Goal: Task Accomplishment & Management: Manage account settings

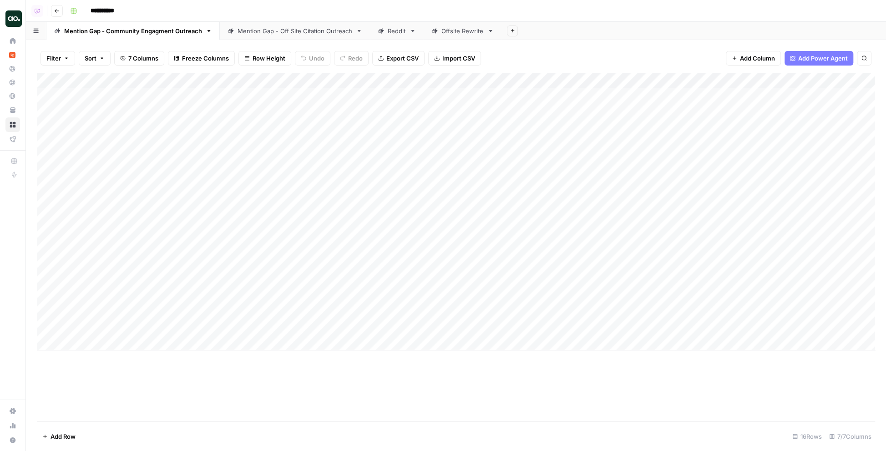
click at [260, 32] on div "Mention Gap - Off Site Citation Outreach" at bounding box center [295, 30] width 115 height 9
click at [758, 95] on div "Add Column" at bounding box center [456, 227] width 839 height 309
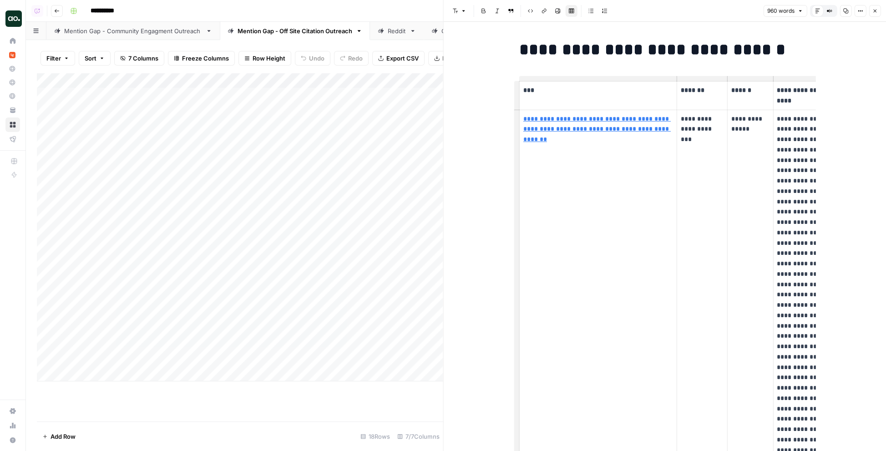
click at [560, 149] on td "**********" at bounding box center [598, 336] width 158 height 453
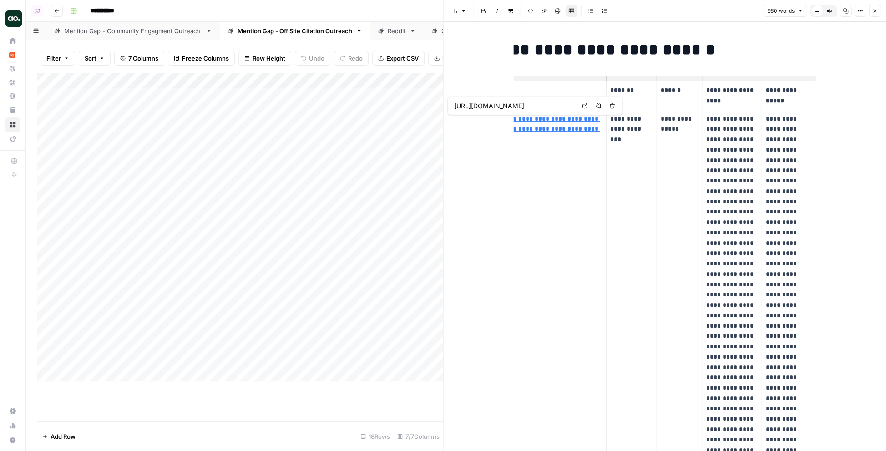
scroll to position [0, 70]
click at [617, 133] on p "**********" at bounding box center [632, 129] width 43 height 31
click at [677, 126] on p "**********" at bounding box center [680, 124] width 38 height 21
drag, startPoint x: 690, startPoint y: 131, endPoint x: 660, endPoint y: 122, distance: 31.3
click at [660, 122] on td "**********" at bounding box center [680, 336] width 46 height 453
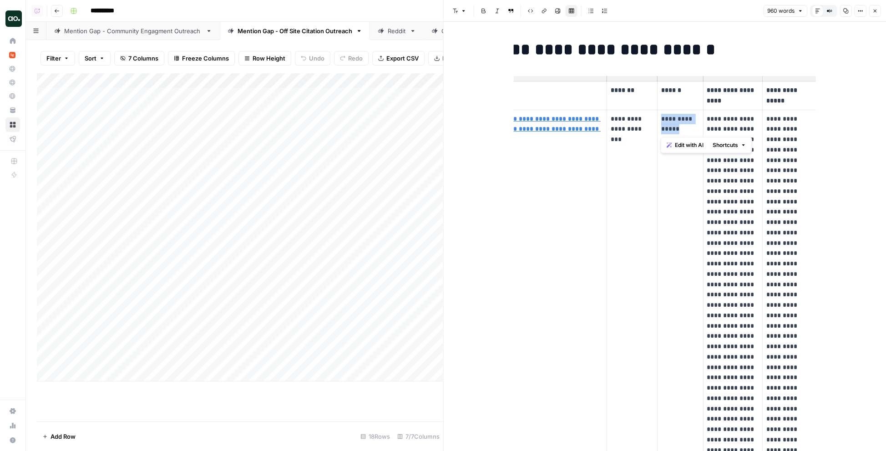
click at [692, 130] on p "**********" at bounding box center [680, 124] width 38 height 21
drag, startPoint x: 690, startPoint y: 130, endPoint x: 660, endPoint y: 119, distance: 31.7
click at [660, 119] on td "**********" at bounding box center [680, 336] width 46 height 453
click at [715, 127] on p "**********" at bounding box center [732, 336] width 51 height 445
click at [764, 124] on td "**********" at bounding box center [790, 336] width 55 height 453
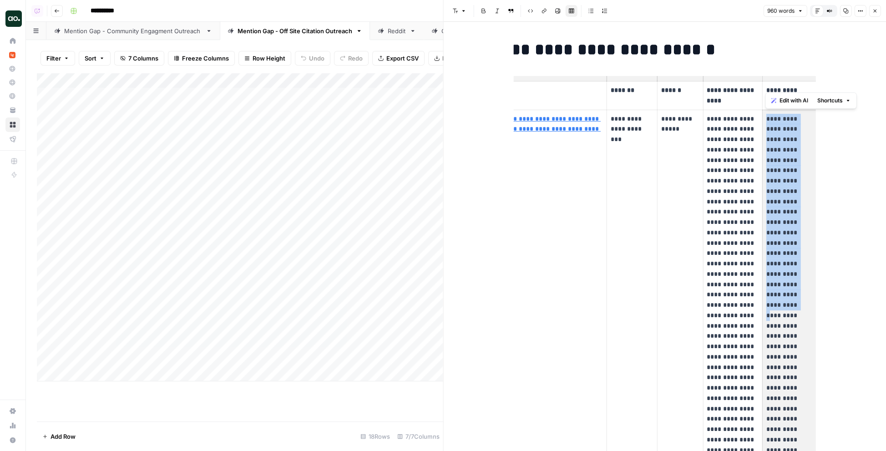
drag, startPoint x: 766, startPoint y: 118, endPoint x: 805, endPoint y: 251, distance: 138.3
click at [805, 251] on p "**********" at bounding box center [789, 326] width 47 height 425
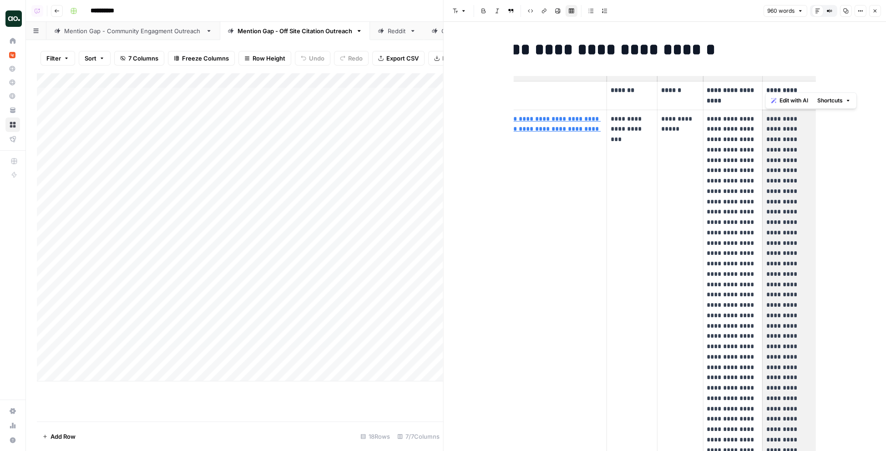
click at [782, 216] on p "**********" at bounding box center [789, 326] width 47 height 425
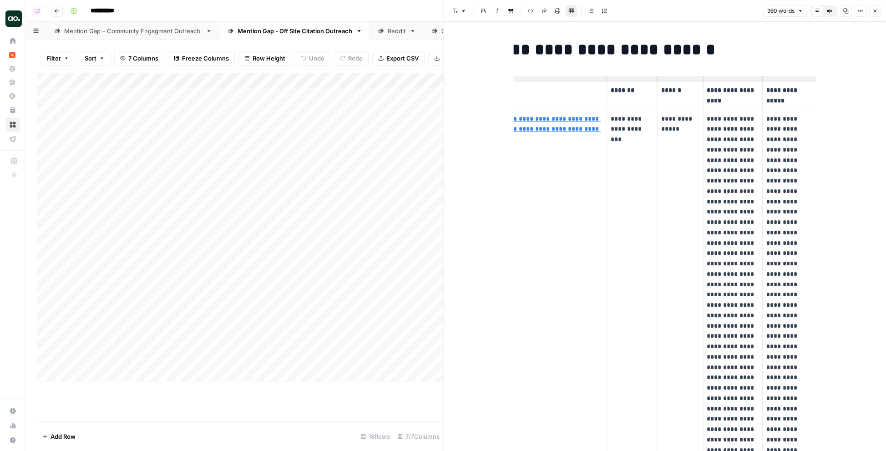
click at [858, 14] on icon "button" at bounding box center [874, 10] width 5 height 5
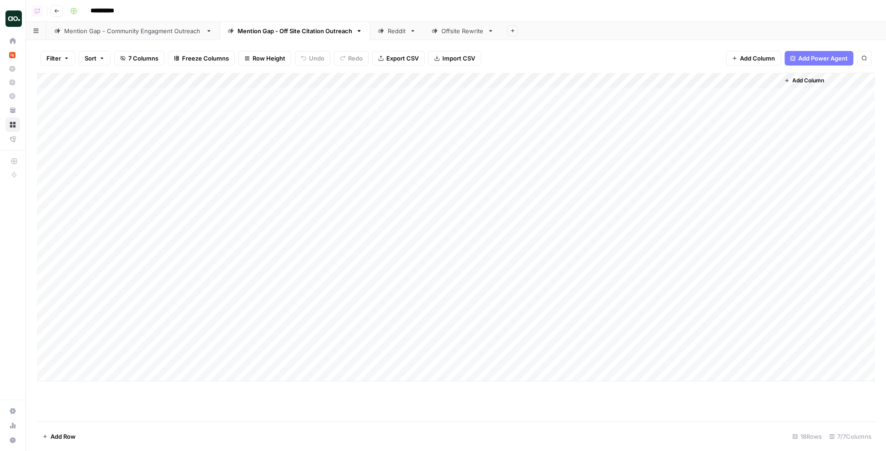
click at [141, 33] on div "Mention Gap - Community Engagment Outreach" at bounding box center [133, 30] width 138 height 9
click at [805, 95] on div "Add Column" at bounding box center [456, 212] width 839 height 278
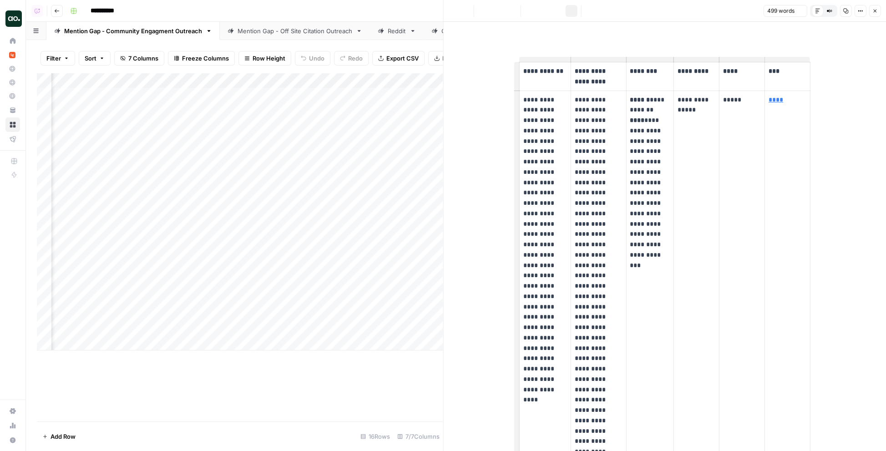
scroll to position [0, 46]
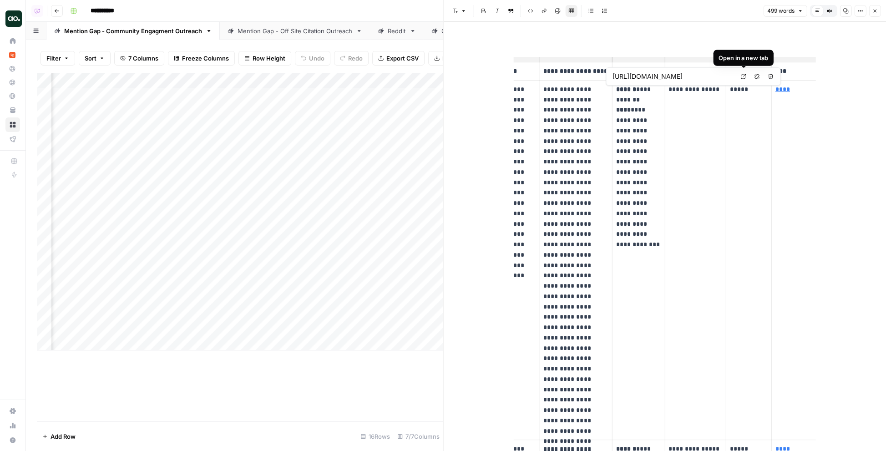
click at [743, 76] on icon at bounding box center [743, 76] width 5 height 5
click at [699, 125] on td "**********" at bounding box center [695, 260] width 61 height 360
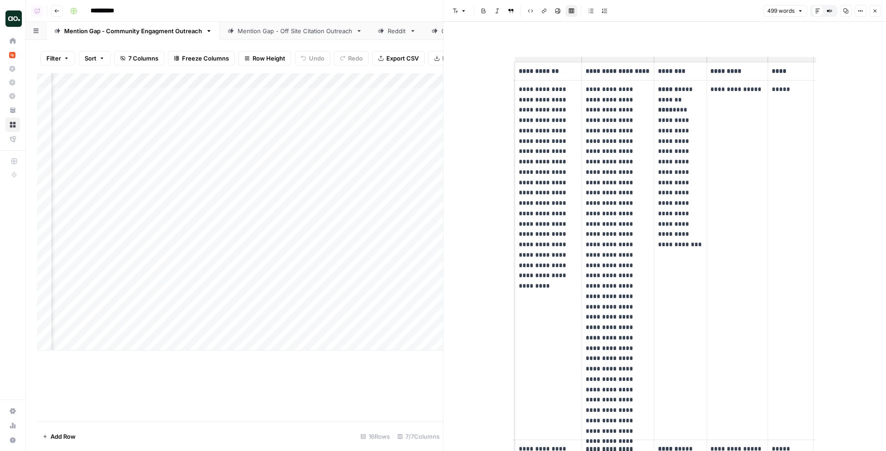
scroll to position [0, 0]
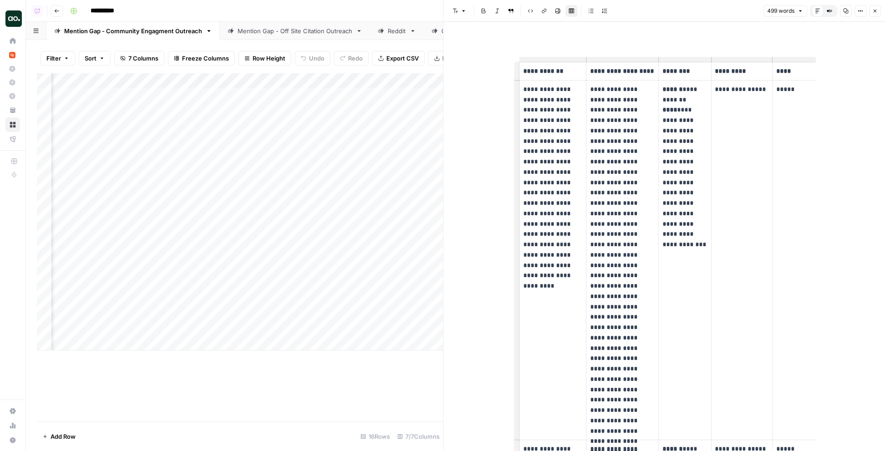
click at [677, 110] on p "**********" at bounding box center [685, 161] width 45 height 155
copy p "**********"
click at [610, 92] on p "**********" at bounding box center [622, 260] width 65 height 352
click at [544, 133] on p "**********" at bounding box center [553, 177] width 59 height 187
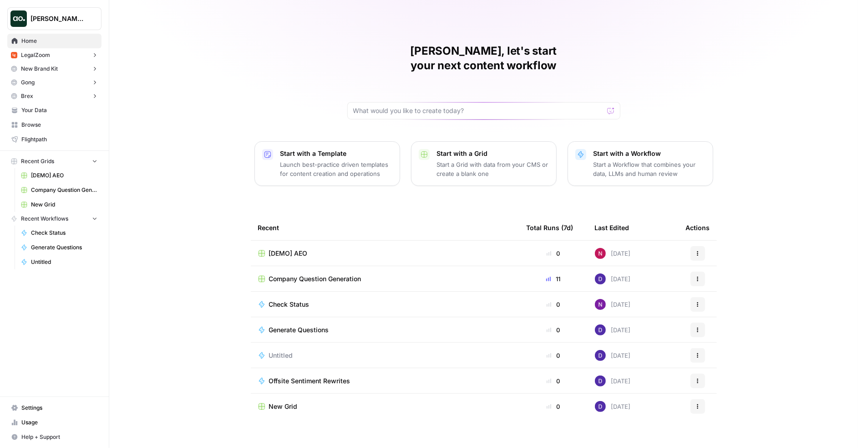
click at [42, 19] on span "[PERSON_NAME] Test" at bounding box center [58, 18] width 55 height 9
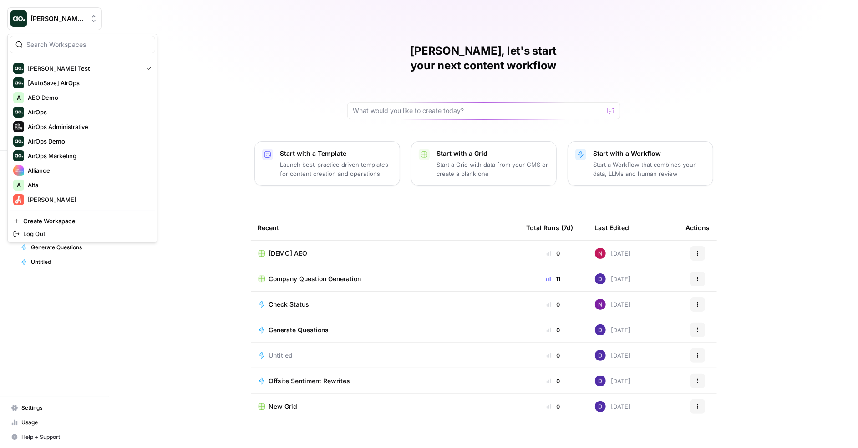
type input "z"
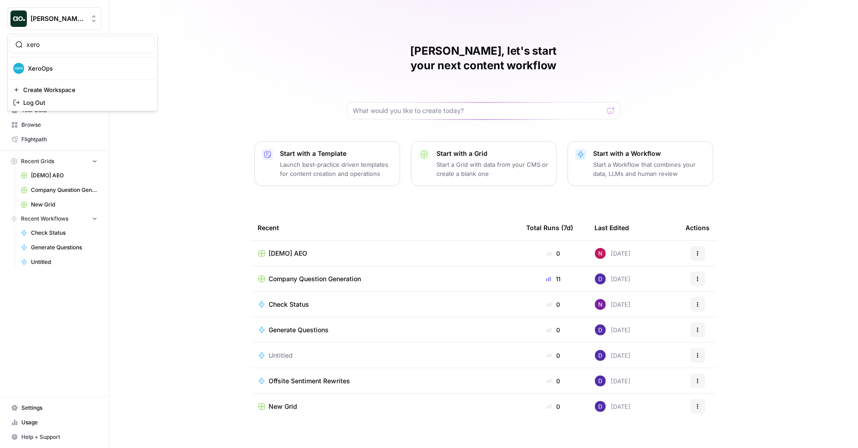
type input "xero"
click at [49, 71] on span "XeroOps" at bounding box center [88, 68] width 120 height 9
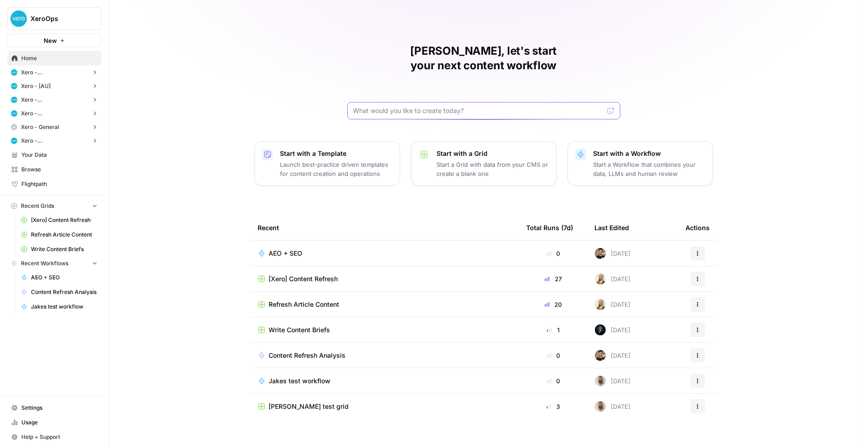
click at [390, 106] on input "text" at bounding box center [478, 110] width 250 height 9
click at [40, 407] on span "Settings" at bounding box center [59, 407] width 76 height 8
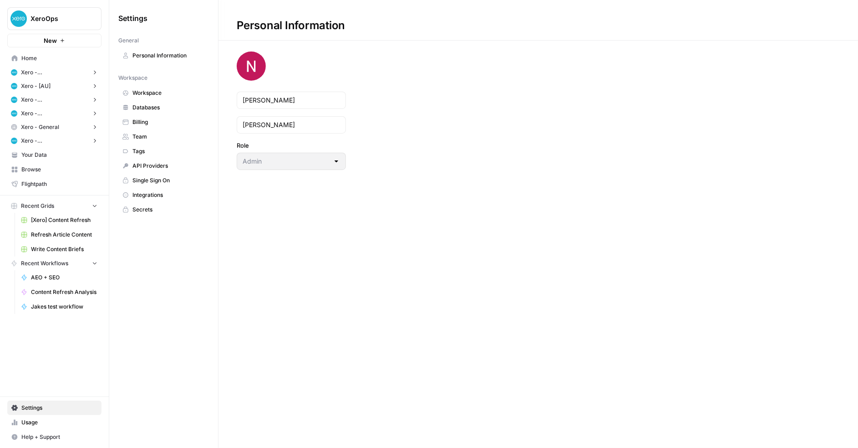
click at [148, 134] on span "Team" at bounding box center [168, 136] width 72 height 8
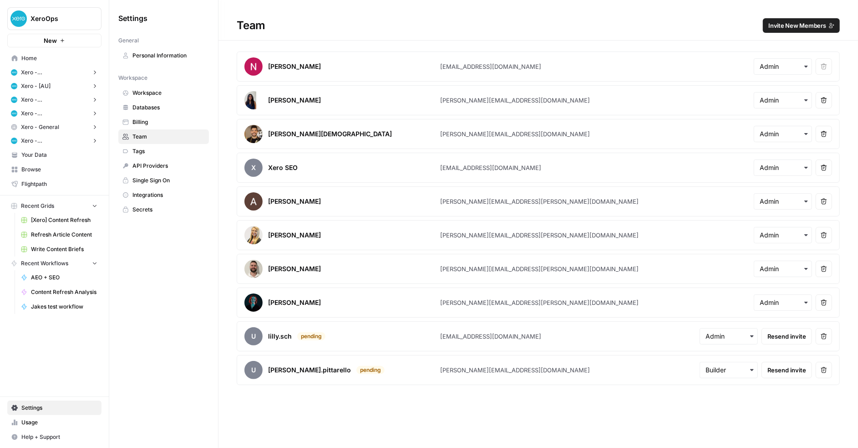
click at [788, 26] on span "Invite New Members" at bounding box center [797, 25] width 58 height 9
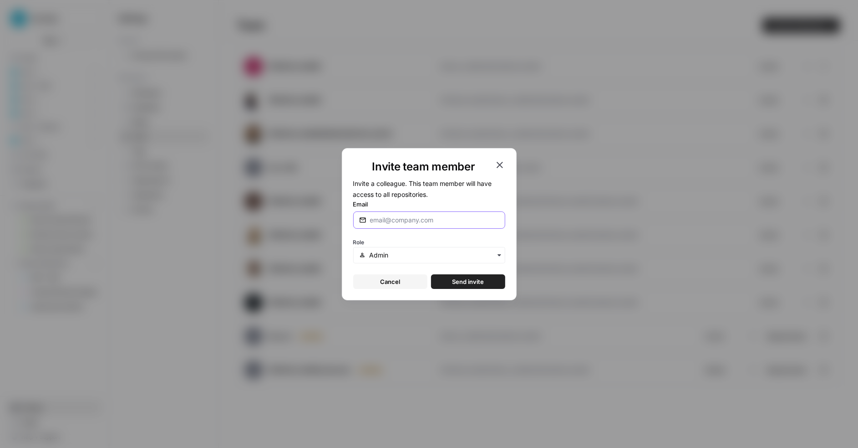
click at [406, 222] on input "Email" at bounding box center [434, 219] width 129 height 9
paste input "elsie.boss@xero.com"
type input "elsie.boss@xero.com"
click at [413, 250] on input "text" at bounding box center [434, 254] width 130 height 9
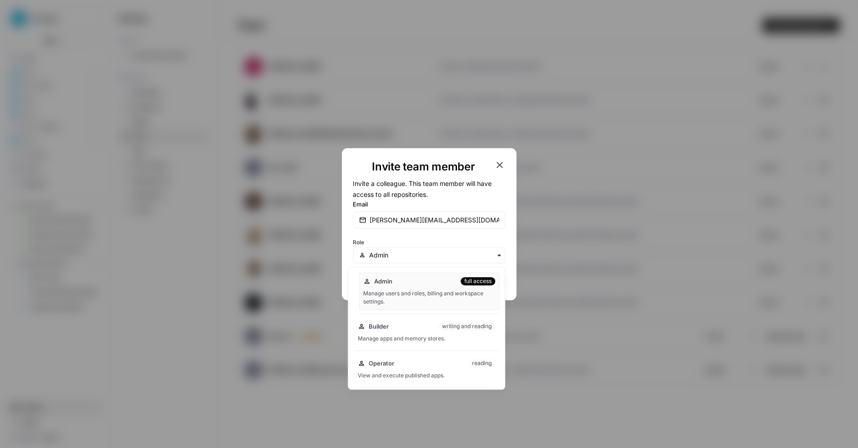
click at [418, 290] on div "Manage users and roles, billing and workspace settings." at bounding box center [429, 297] width 132 height 16
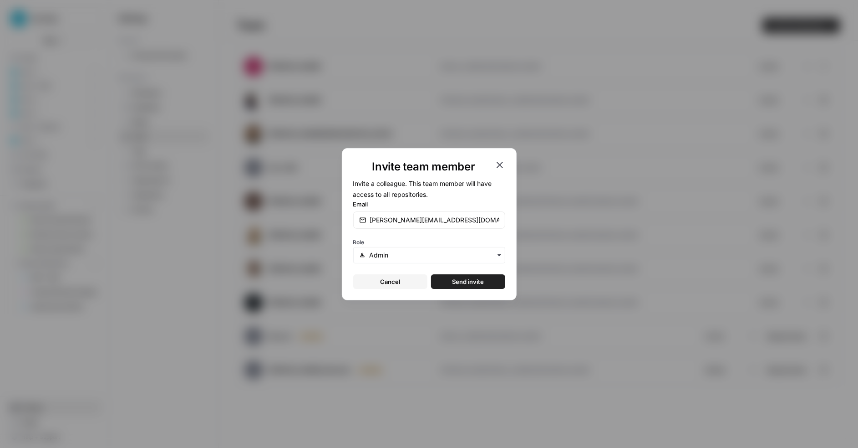
click at [457, 278] on span "Send invite" at bounding box center [468, 281] width 32 height 9
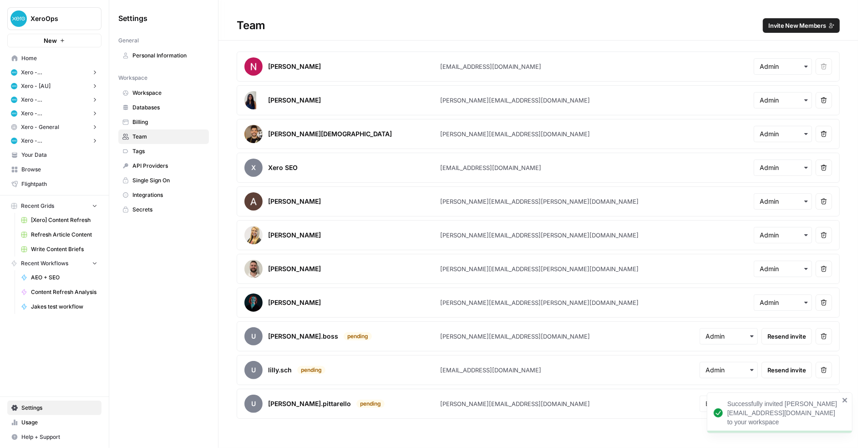
click at [782, 26] on span "Invite New Members" at bounding box center [797, 25] width 58 height 9
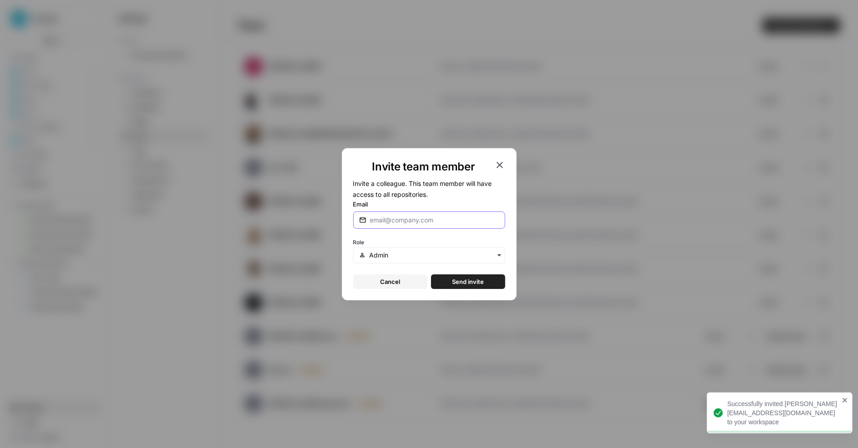
click at [405, 219] on input "Email" at bounding box center [434, 219] width 129 height 9
paste input "zaitoon.azhar@xero.com"
type input "zaitoon.azhar@xero.com"
click at [454, 280] on span "Send invite" at bounding box center [468, 281] width 32 height 9
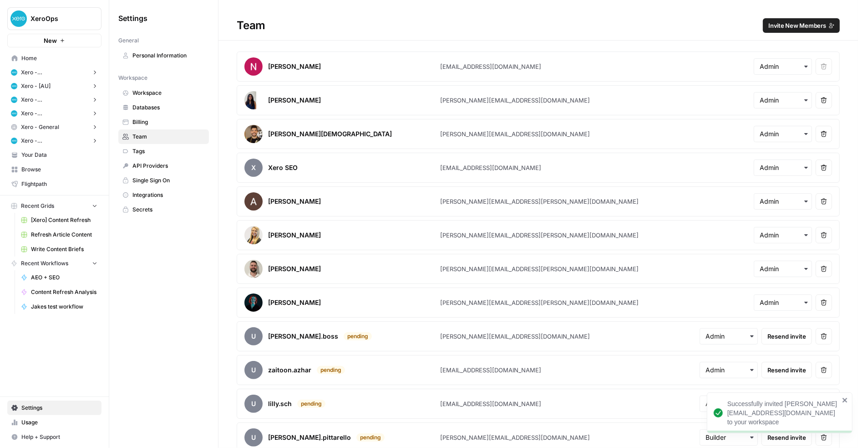
click at [795, 21] on span "Invite New Members" at bounding box center [797, 25] width 58 height 9
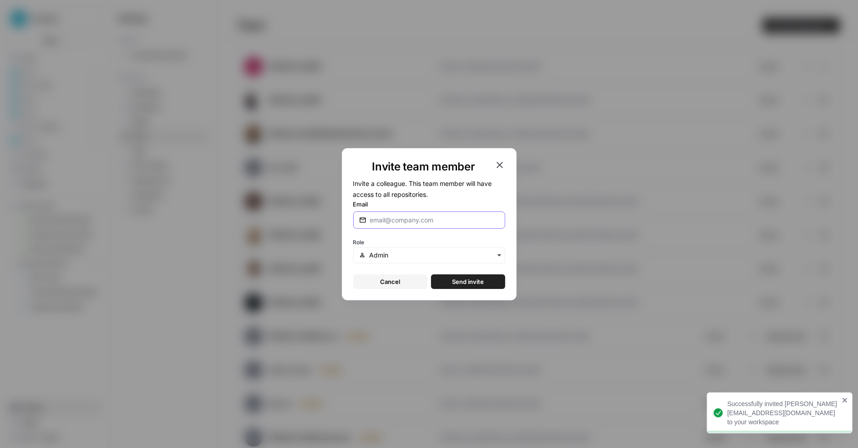
click at [397, 221] on input "Email" at bounding box center [434, 219] width 129 height 9
paste input "sophia.dammann@xero.com"
type input "sophia.dammann@xero.com"
click at [456, 279] on span "Send invite" at bounding box center [468, 281] width 32 height 9
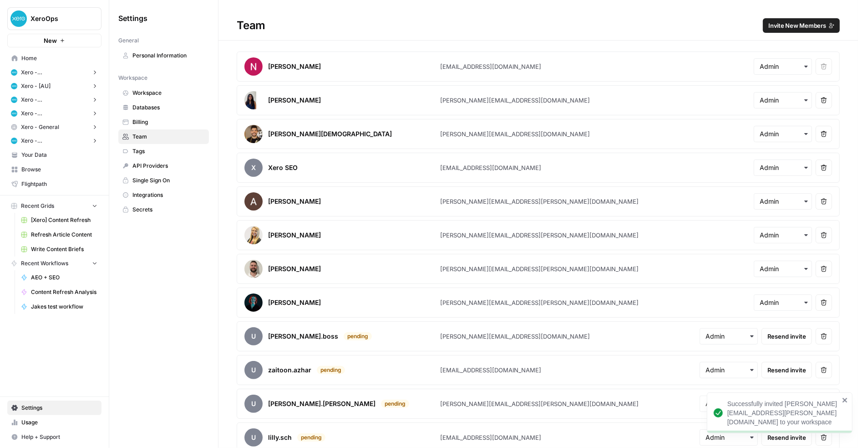
scroll to position [38, 0]
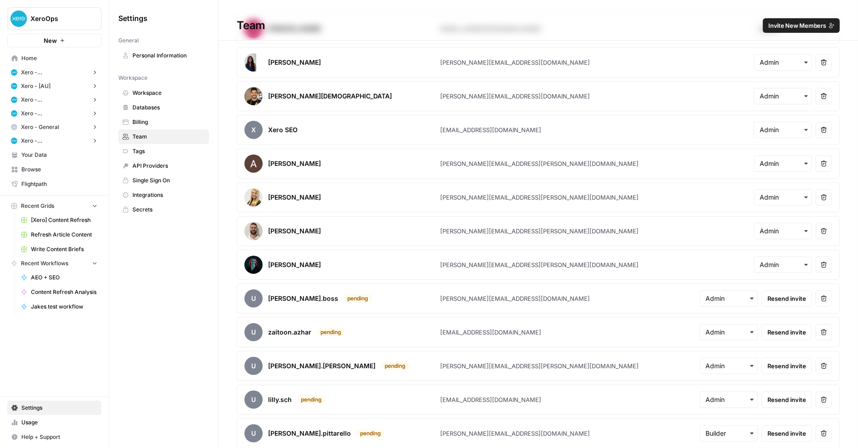
click at [784, 395] on span "Resend invite" at bounding box center [787, 399] width 39 height 9
click at [847, 402] on icon "close" at bounding box center [845, 399] width 5 height 5
click at [44, 57] on span "Home" at bounding box center [59, 58] width 76 height 8
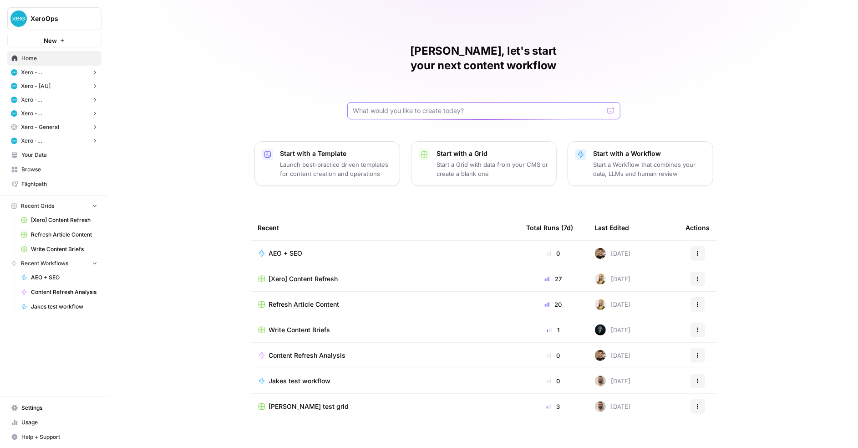
click at [410, 106] on input "text" at bounding box center [478, 110] width 250 height 9
click at [423, 106] on input "text" at bounding box center [478, 110] width 250 height 9
click at [417, 108] on div "Nick, let's start your next content workflow Start with a Template Launch best-…" at bounding box center [483, 224] width 749 height 448
click at [427, 102] on div at bounding box center [483, 110] width 273 height 17
click at [413, 75] on div "Nick, let's start your next content workflow" at bounding box center [483, 82] width 273 height 76
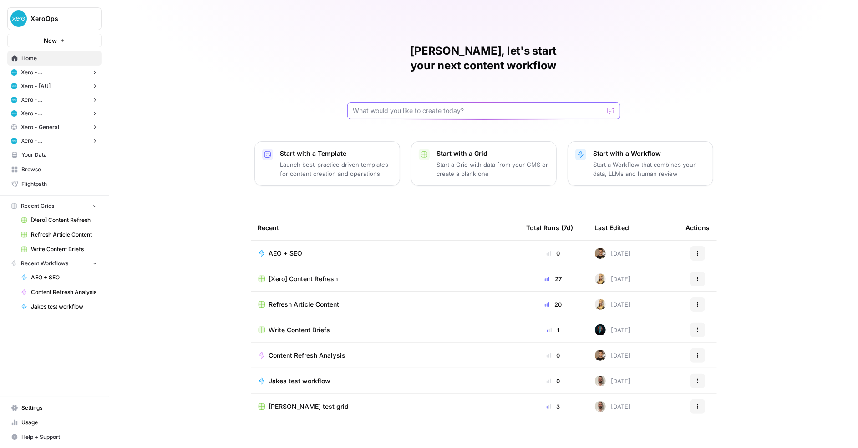
click at [403, 106] on input "text" at bounding box center [478, 110] width 250 height 9
click at [403, 78] on div "Nick, let's start your next content workflow" at bounding box center [483, 82] width 273 height 76
click at [402, 106] on input "text" at bounding box center [478, 110] width 250 height 9
click at [407, 112] on div "Nick, let's start your next content workflow Start with a Template Launch best-…" at bounding box center [483, 224] width 749 height 448
click at [402, 102] on div at bounding box center [483, 110] width 273 height 17
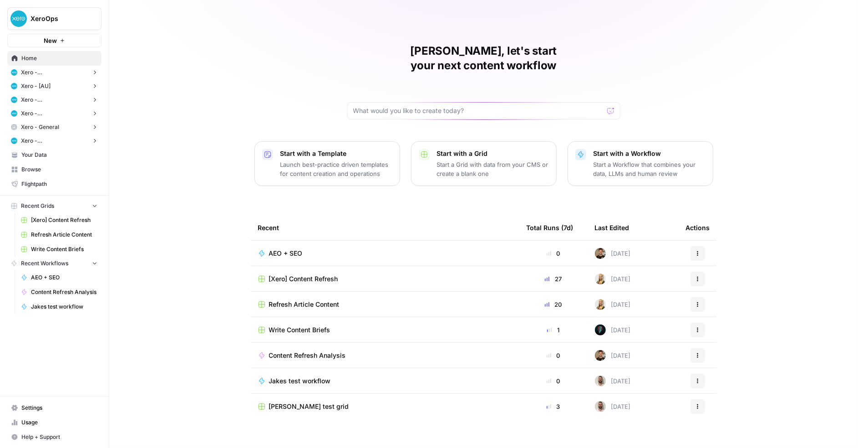
click at [407, 120] on div "Nick, let's start your next content workflow Start with a Template Launch best-…" at bounding box center [483, 224] width 749 height 448
click at [376, 65] on div "Nick, let's start your next content workflow" at bounding box center [483, 82] width 273 height 76
click at [380, 103] on div at bounding box center [483, 110] width 273 height 17
click at [384, 114] on div "Nick, let's start your next content workflow Start with a Template Launch best-…" at bounding box center [483, 224] width 749 height 448
click at [384, 106] on input "text" at bounding box center [478, 110] width 250 height 9
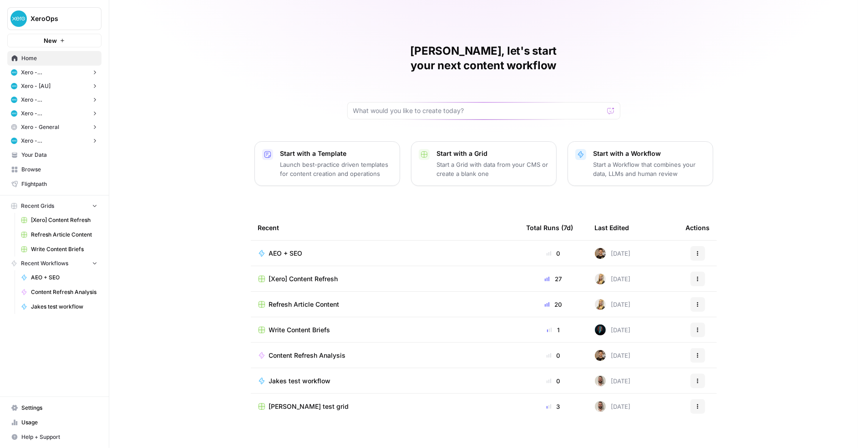
click at [385, 113] on div "Nick, let's start your next content workflow Start with a Template Launch best-…" at bounding box center [483, 224] width 749 height 448
click at [383, 106] on input "text" at bounding box center [478, 110] width 250 height 9
click at [385, 112] on div "Nick, let's start your next content workflow Start with a Template Launch best-…" at bounding box center [483, 224] width 749 height 448
click at [386, 106] on input "text" at bounding box center [478, 110] width 250 height 9
click at [382, 81] on div "Nick, let's start your next content workflow" at bounding box center [483, 82] width 273 height 76
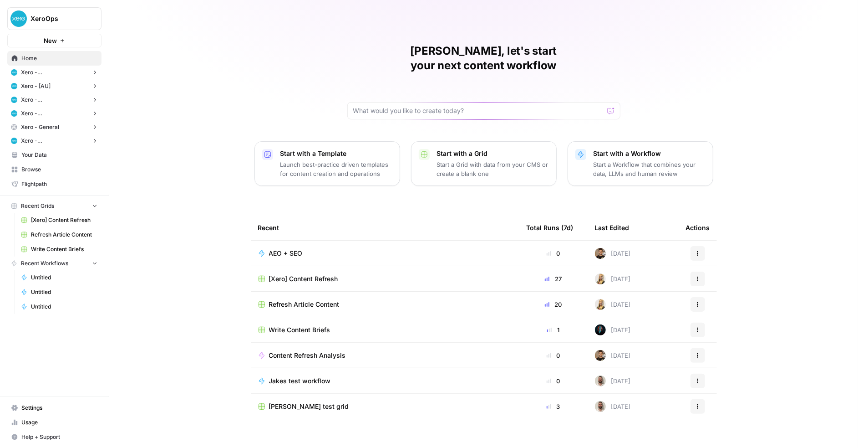
click at [367, 84] on div "Nick, let's start your next content workflow" at bounding box center [483, 82] width 273 height 76
click at [355, 102] on div at bounding box center [483, 110] width 273 height 17
click at [355, 86] on div "Nick, let's start your next content workflow" at bounding box center [483, 82] width 273 height 76
click at [355, 77] on div "Nick, let's start your next content workflow" at bounding box center [483, 82] width 273 height 76
click at [345, 94] on div "Nick, let's start your next content workflow Start with a Template Launch best-…" at bounding box center [483, 224] width 749 height 448
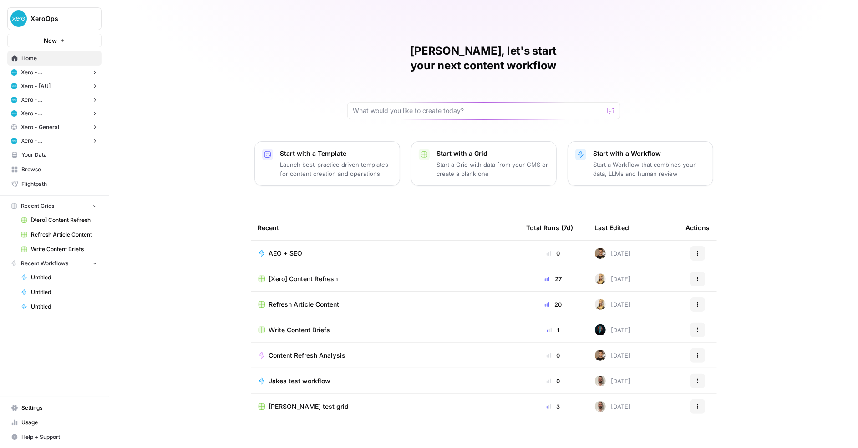
click at [358, 81] on div "Nick, let's start your next content workflow" at bounding box center [483, 82] width 273 height 76
click at [356, 102] on div at bounding box center [483, 110] width 273 height 17
click at [356, 77] on div "Nick, let's start your next content workflow" at bounding box center [483, 82] width 273 height 76
click at [354, 106] on input "text" at bounding box center [478, 110] width 250 height 9
click at [327, 99] on div "Nick, let's start your next content workflow Start with a Template Launch best-…" at bounding box center [483, 224] width 749 height 448
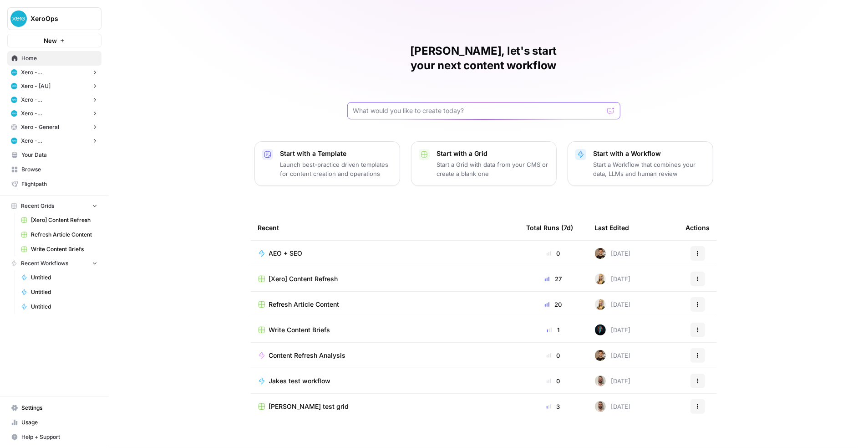
click at [354, 106] on input "text" at bounding box center [478, 110] width 250 height 9
click at [335, 93] on div "Nick, let's start your next content workflow Start with a Template Launch best-…" at bounding box center [483, 224] width 749 height 448
